Goal: Task Accomplishment & Management: Manage account settings

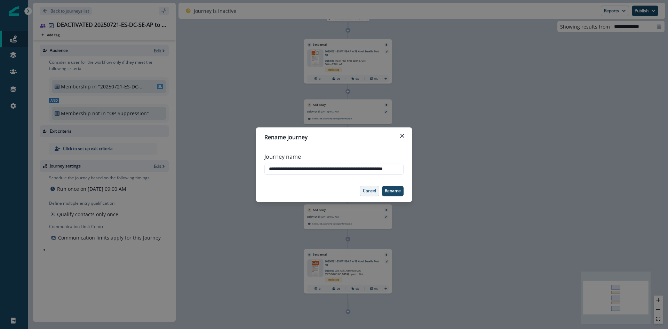
click at [370, 195] on button "Cancel" at bounding box center [369, 191] width 19 height 10
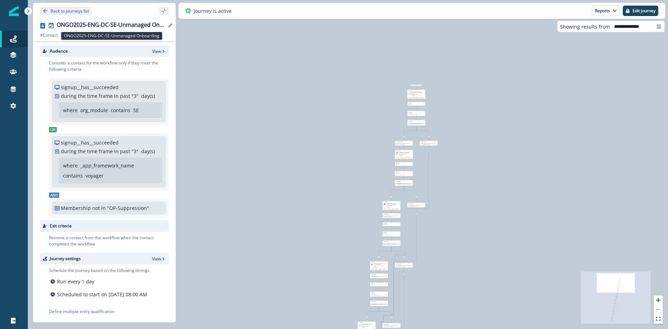
click at [110, 23] on div "ONGO2025-ENG-DC-SE-Unmanaged Onboarding" at bounding box center [111, 26] width 109 height 8
